Goal: Task Accomplishment & Management: Manage account settings

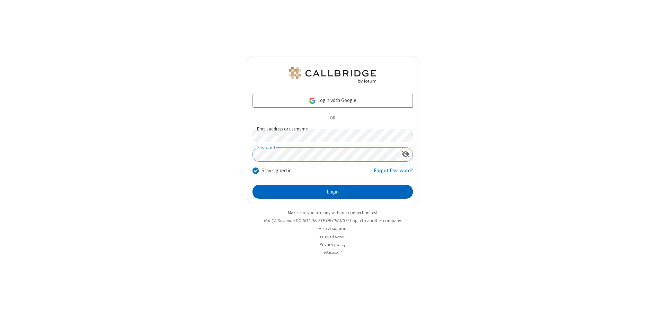
click at [332, 192] on button "Login" at bounding box center [332, 192] width 160 height 14
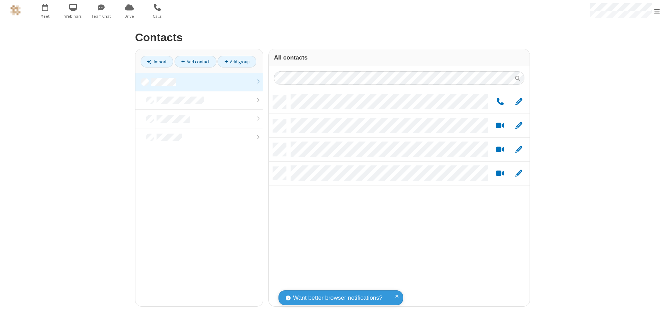
scroll to position [211, 256]
click at [199, 82] on link at bounding box center [198, 82] width 127 height 19
click at [237, 62] on link "Add group" at bounding box center [236, 62] width 39 height 12
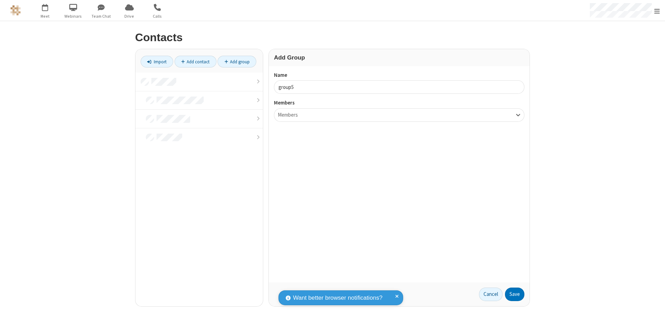
type input "group5"
type input "name22"
click at [515, 294] on button "Save" at bounding box center [514, 295] width 19 height 14
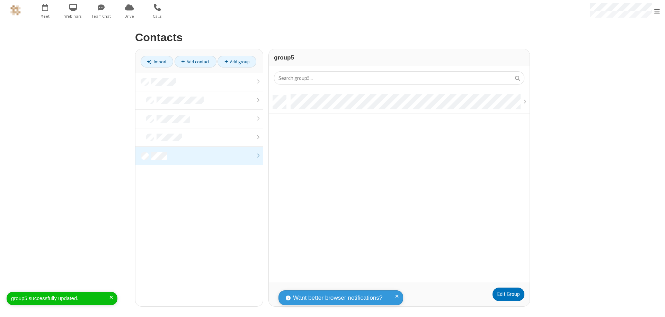
scroll to position [187, 256]
click at [508, 294] on link "Edit Group" at bounding box center [508, 295] width 32 height 14
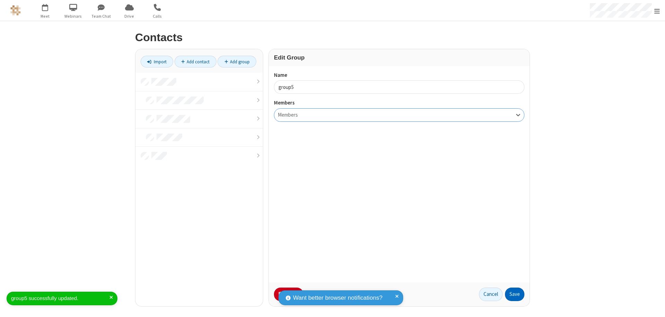
click at [515, 294] on button "Save" at bounding box center [514, 295] width 19 height 14
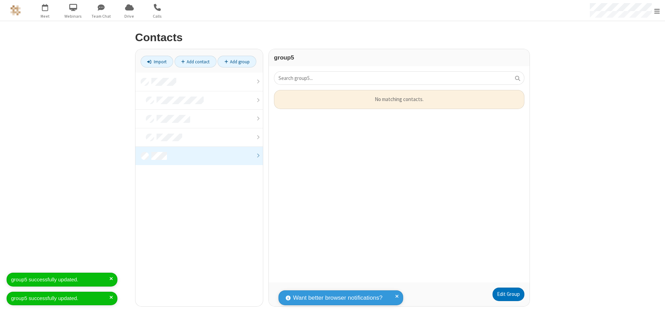
scroll to position [187, 256]
